Goal: Task Accomplishment & Management: Use online tool/utility

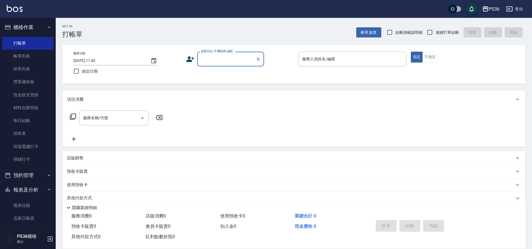
click at [207, 59] on div "顧客姓名/手機號碼/編號 顧客姓名/手機號碼/編號" at bounding box center [230, 59] width 67 height 15
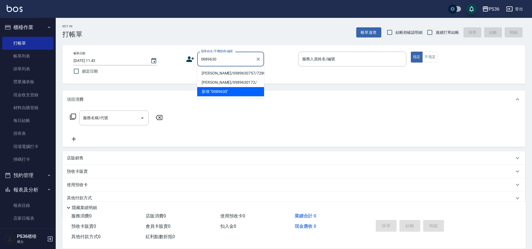
click at [228, 71] on li "[PERSON_NAME]/0989630757/7280" at bounding box center [230, 73] width 67 height 9
type input "[PERSON_NAME]/0989630757/7280"
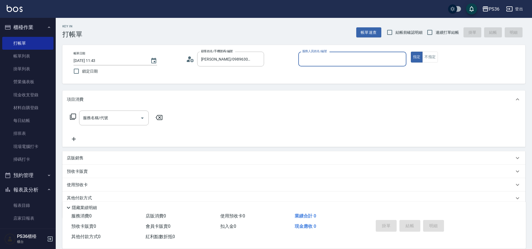
type input "EJ-7"
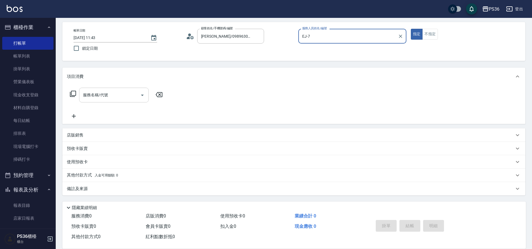
click at [130, 96] on input "服務名稱/代號" at bounding box center [110, 95] width 56 height 10
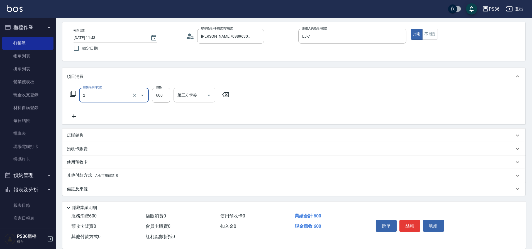
type input "局部染髮(2)"
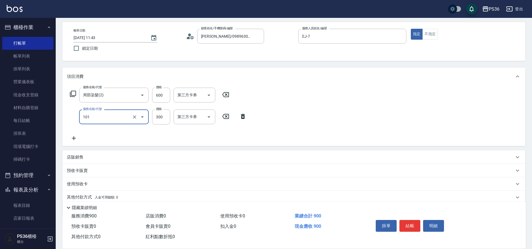
type input "洗髮(101)"
type input "400"
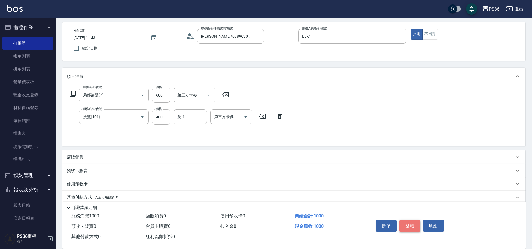
click at [408, 222] on button "結帳" at bounding box center [410, 226] width 21 height 12
